Goal: Browse casually: Explore the website without a specific task or goal

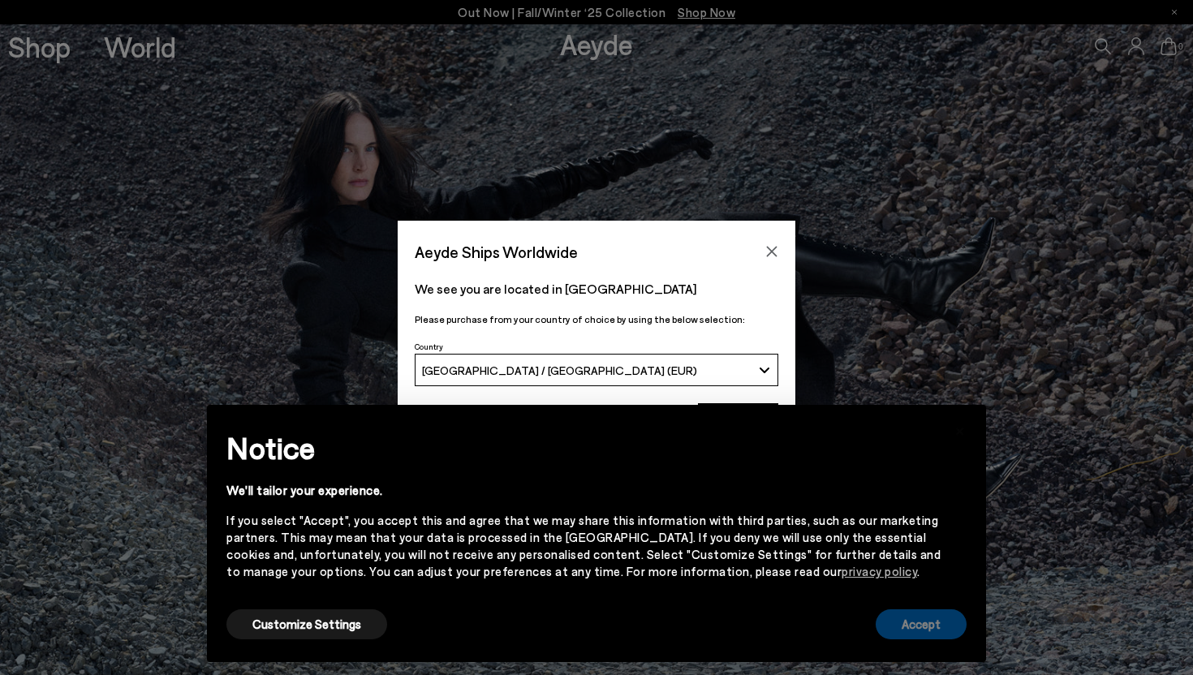
click at [925, 639] on button "Accept" at bounding box center [921, 625] width 91 height 30
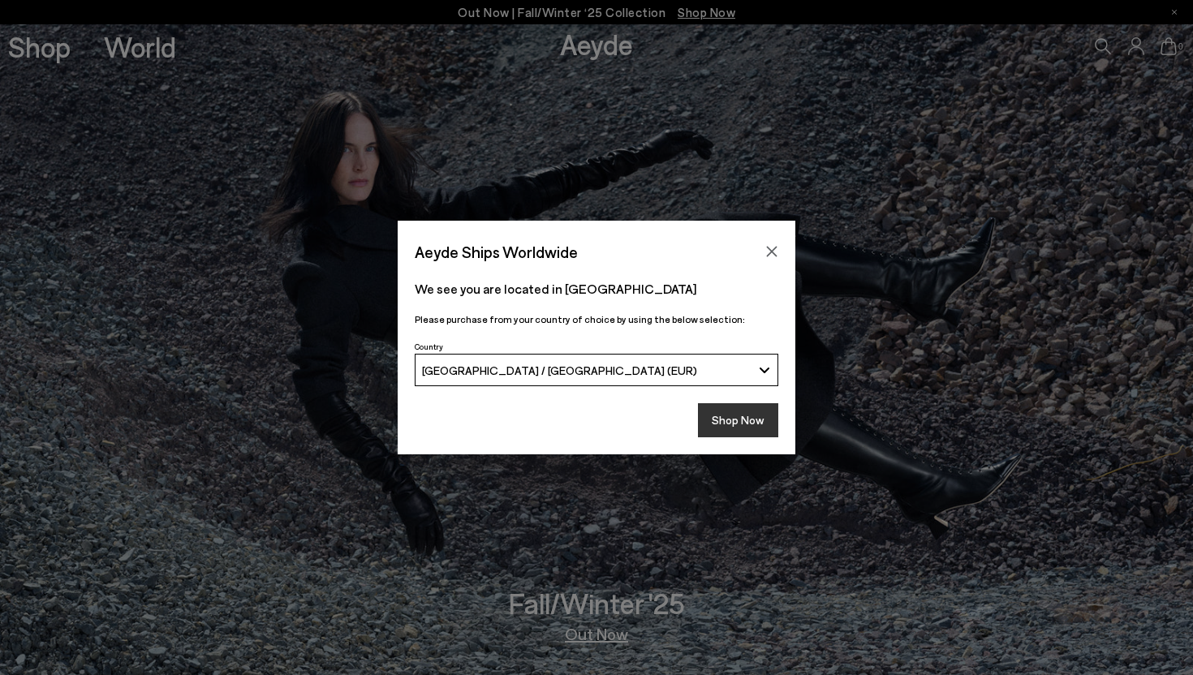
click at [745, 426] on button "Shop Now" at bounding box center [738, 420] width 80 height 34
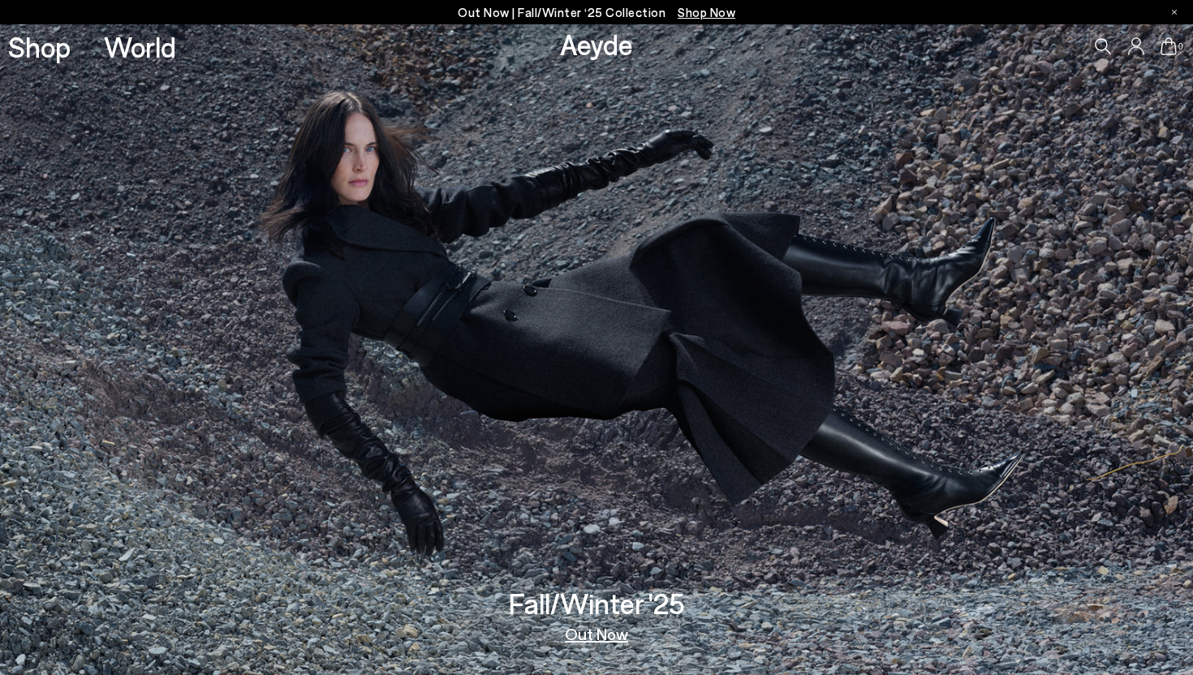
click at [752, 446] on img at bounding box center [596, 349] width 1193 height 651
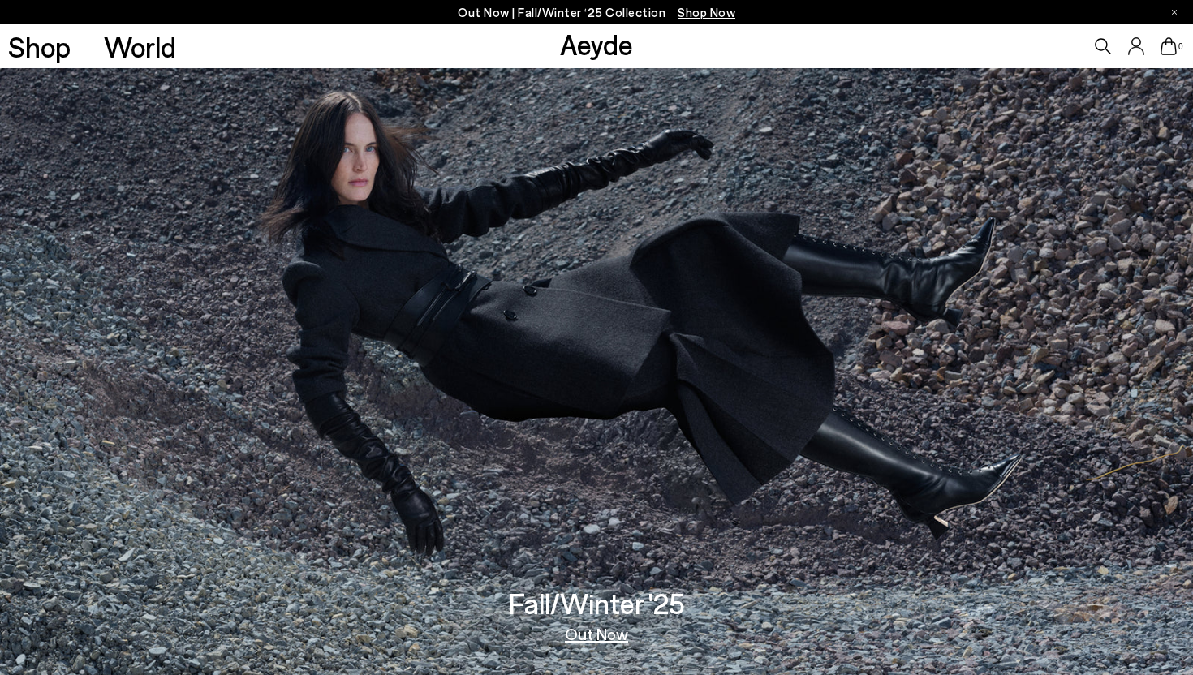
scroll to position [102, 0]
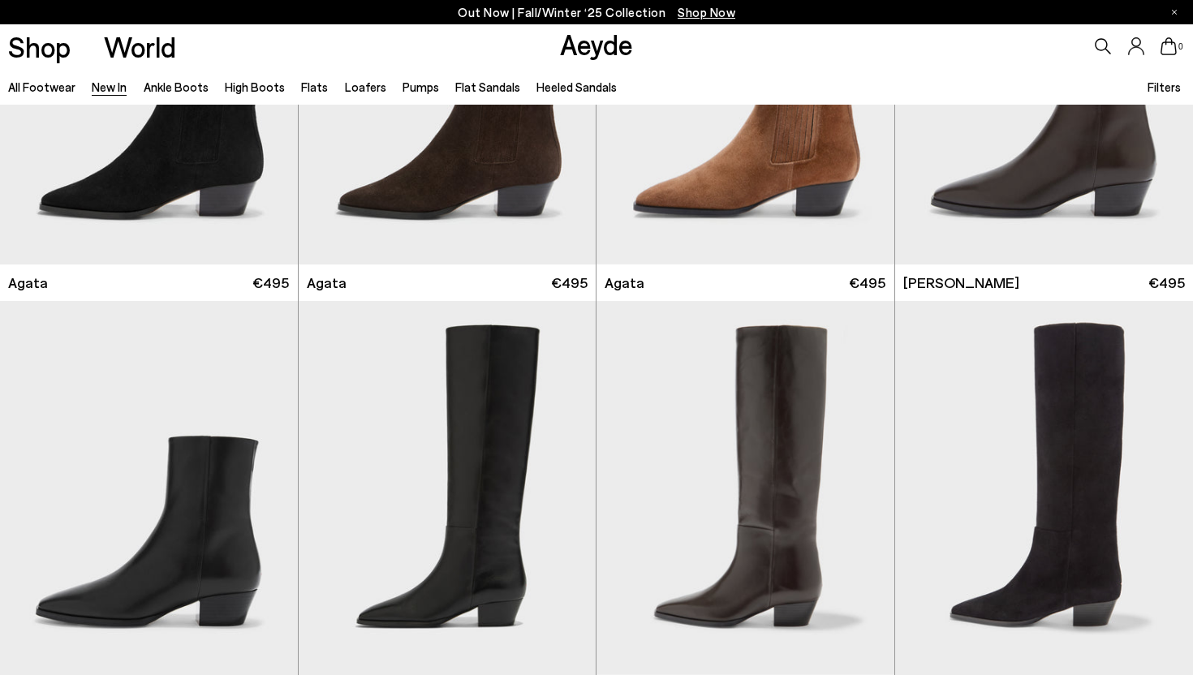
scroll to position [627, 0]
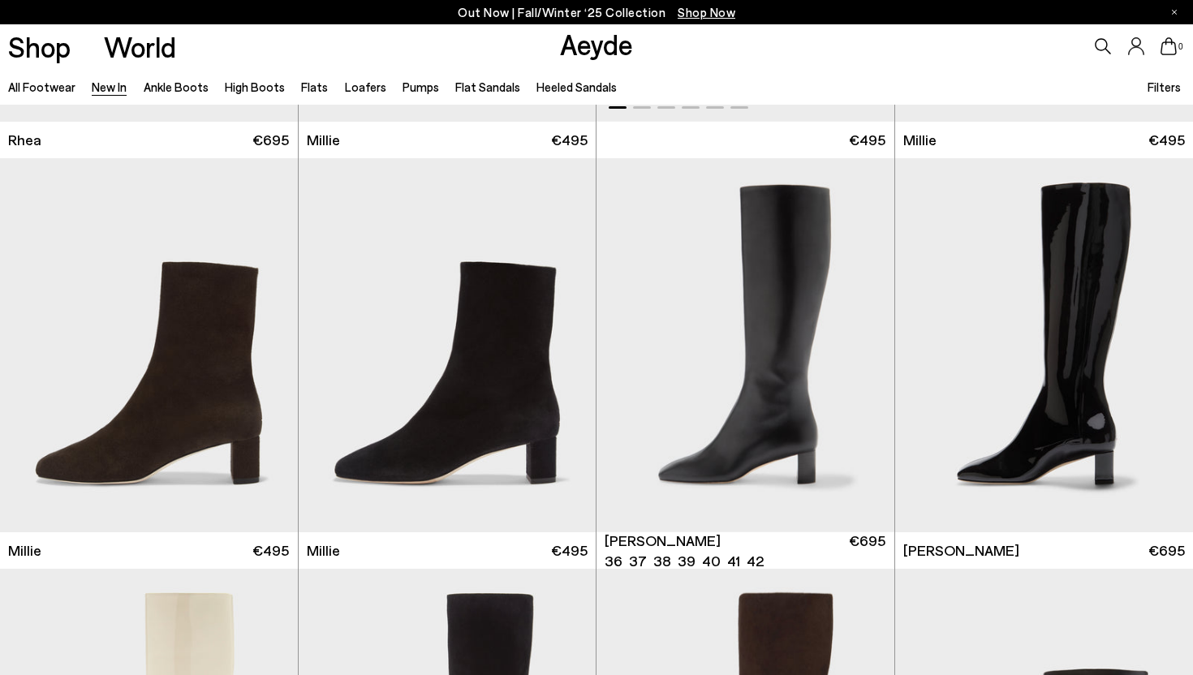
scroll to position [3459, 0]
